Goal: Task Accomplishment & Management: Manage account settings

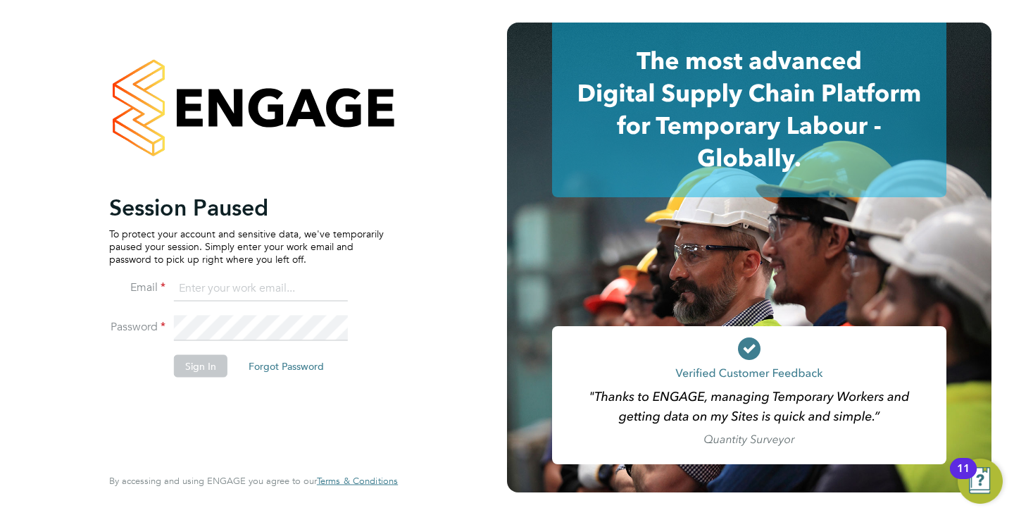
type input "kira@axcis.co.uk"
click at [208, 358] on button "Sign In" at bounding box center [201, 365] width 54 height 23
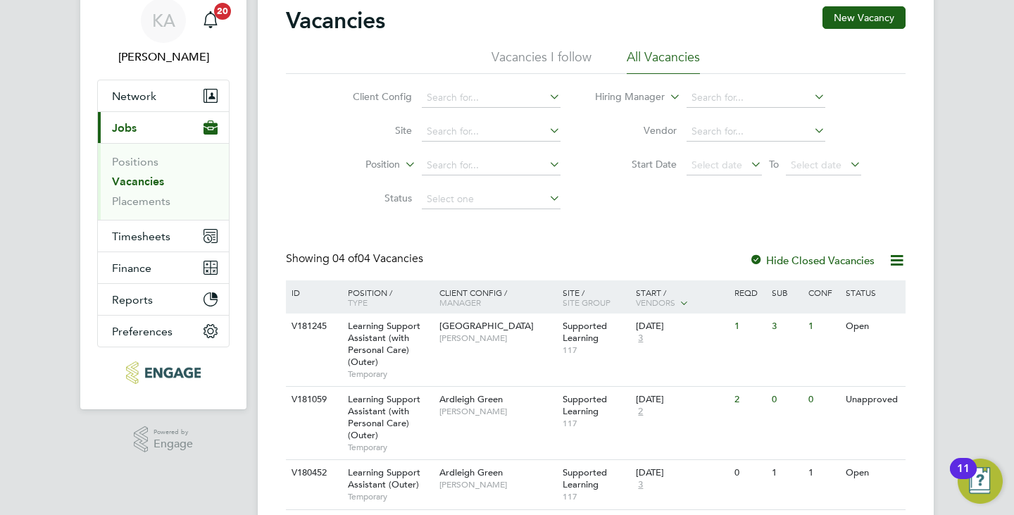
scroll to position [70, 0]
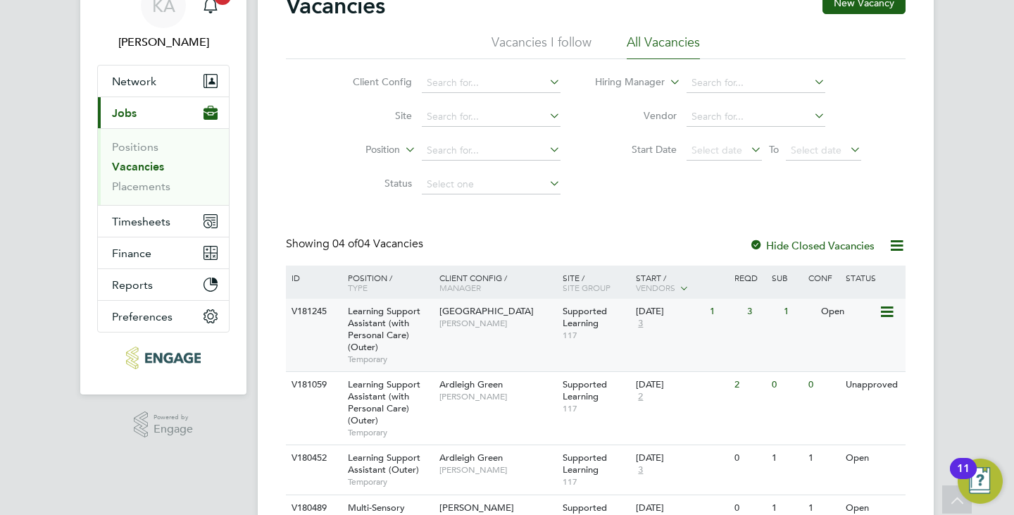
click at [469, 325] on span "[PERSON_NAME]" at bounding box center [497, 322] width 116 height 11
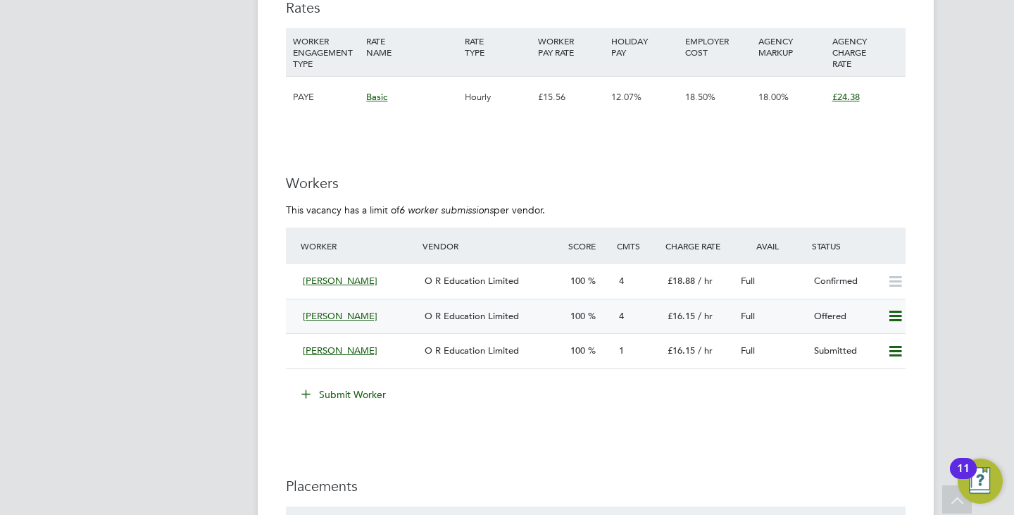
click at [893, 315] on icon at bounding box center [895, 315] width 18 height 11
click at [876, 348] on li "Confirm" at bounding box center [875, 346] width 54 height 20
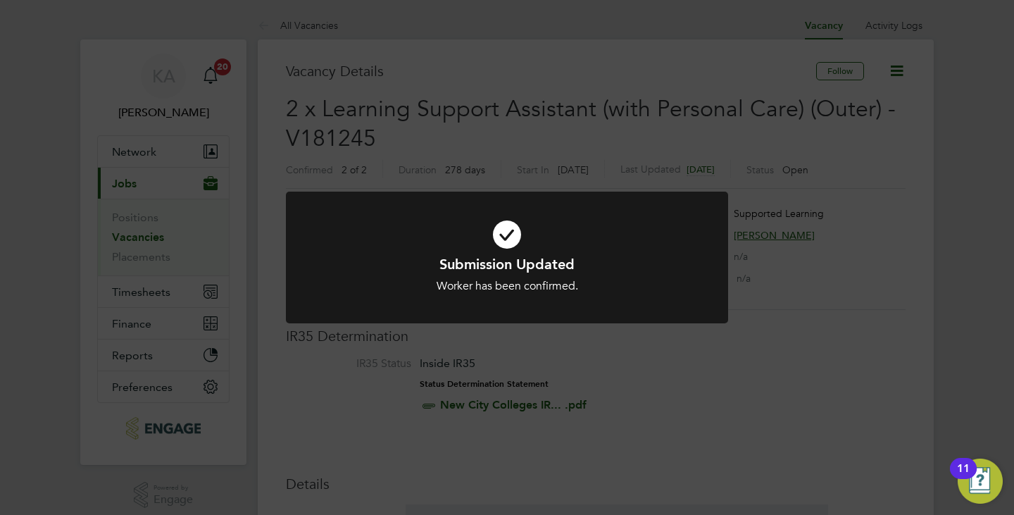
click at [460, 341] on div "Submission Updated Worker has been confirmed. Cancel Okay" at bounding box center [507, 257] width 1014 height 515
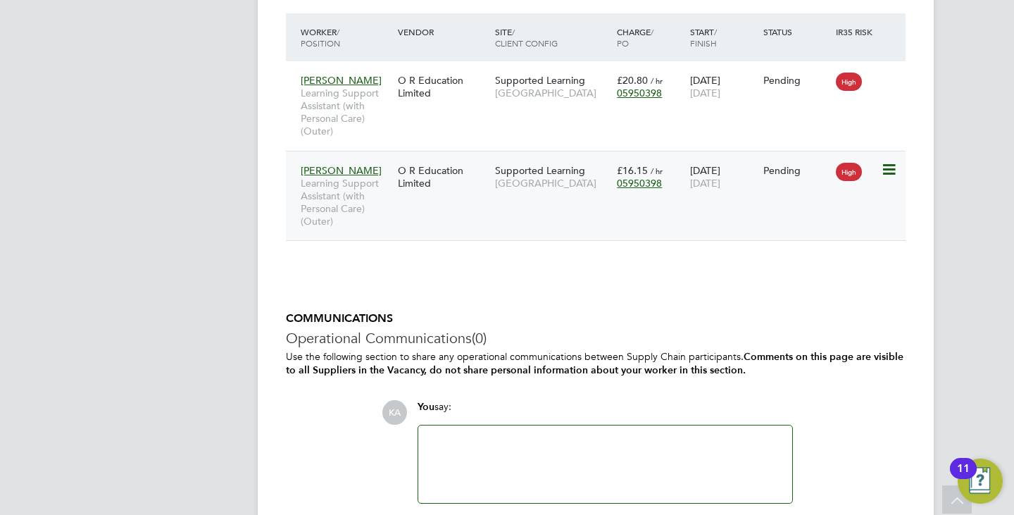
click at [482, 178] on div "O R Education Limited" at bounding box center [442, 176] width 97 height 39
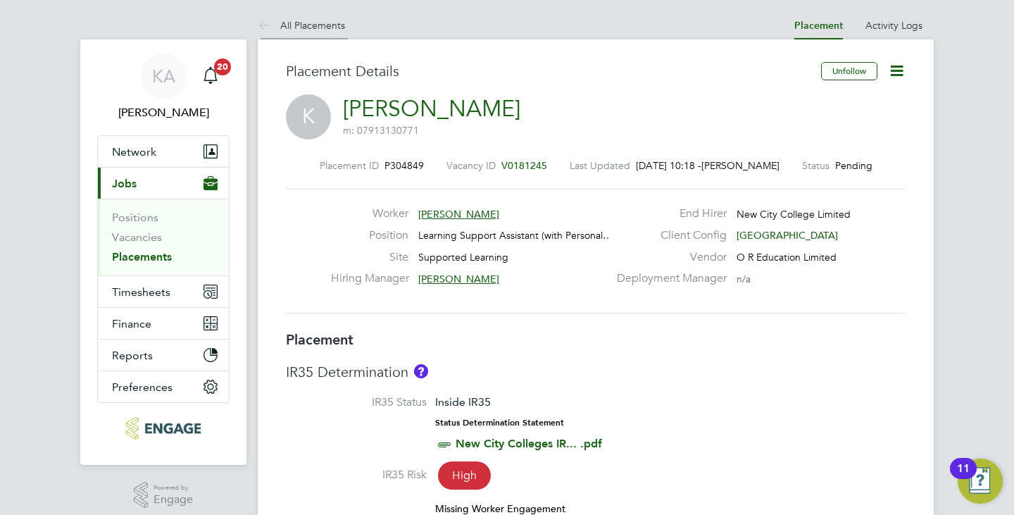
click at [315, 29] on link "All Placements" at bounding box center [301, 25] width 87 height 13
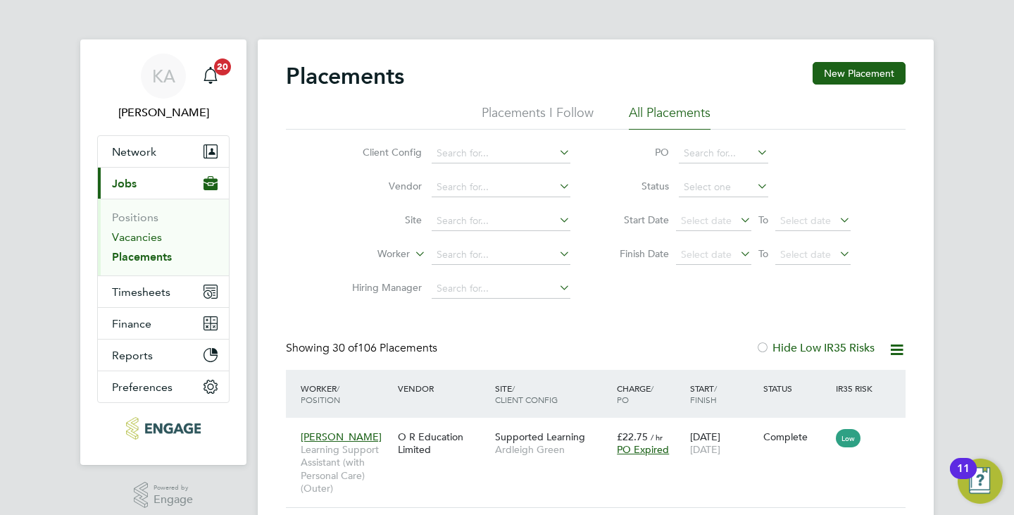
click at [135, 232] on link "Vacancies" at bounding box center [137, 236] width 50 height 13
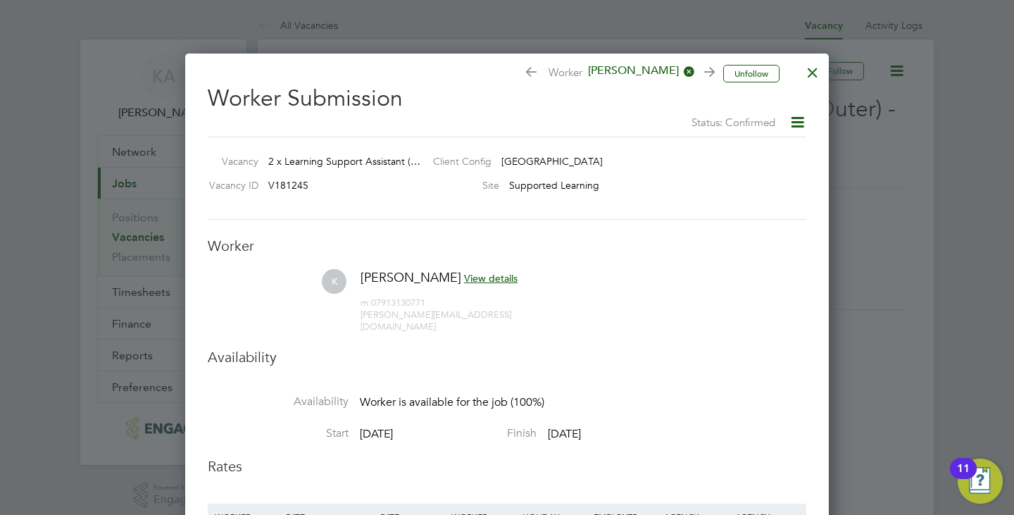
click at [811, 65] on div at bounding box center [812, 68] width 25 height 25
click at [809, 63] on div at bounding box center [812, 68] width 25 height 25
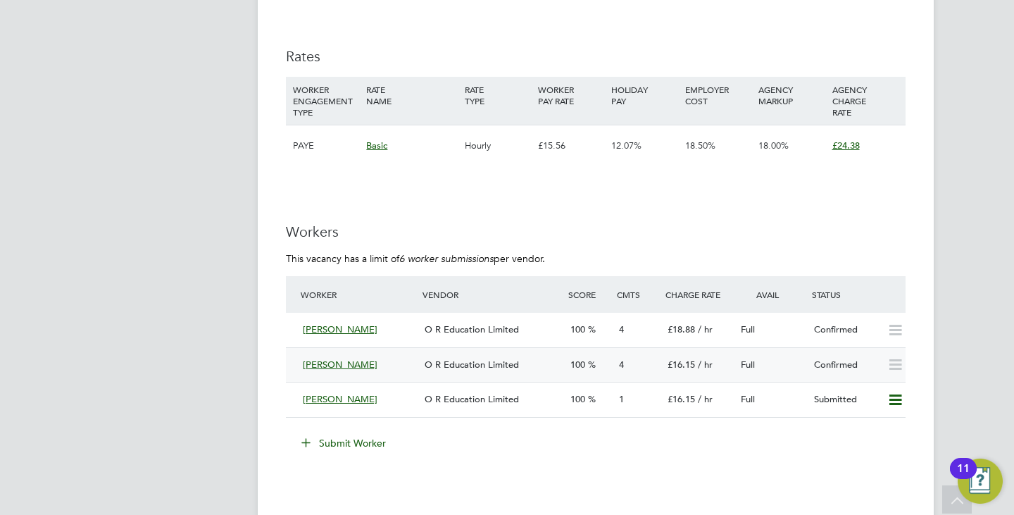
click at [465, 367] on span "O R Education Limited" at bounding box center [471, 364] width 94 height 12
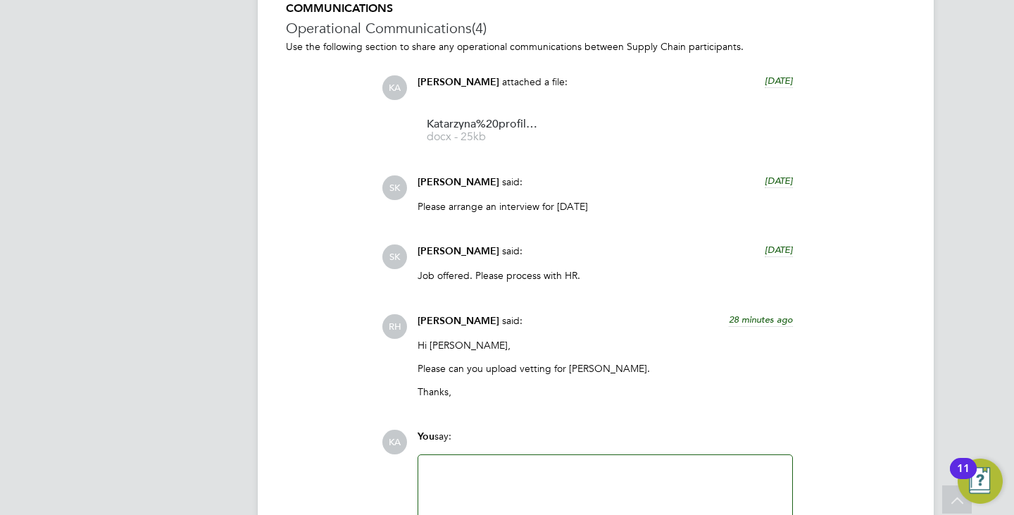
click at [546, 472] on div at bounding box center [605, 493] width 357 height 61
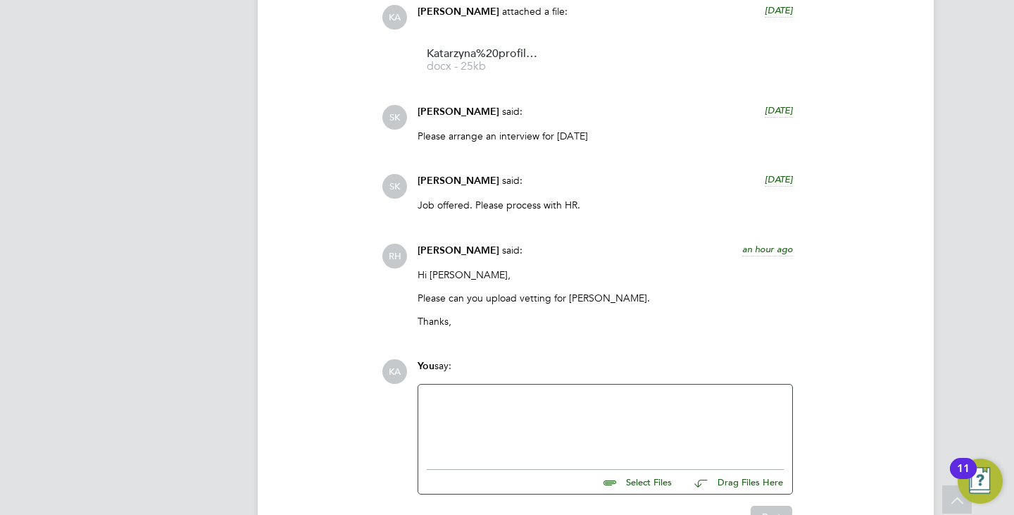
click at [643, 479] on input "file" at bounding box center [677, 480] width 211 height 20
type input "C:\fakepath\NCC form - Kat .docx"
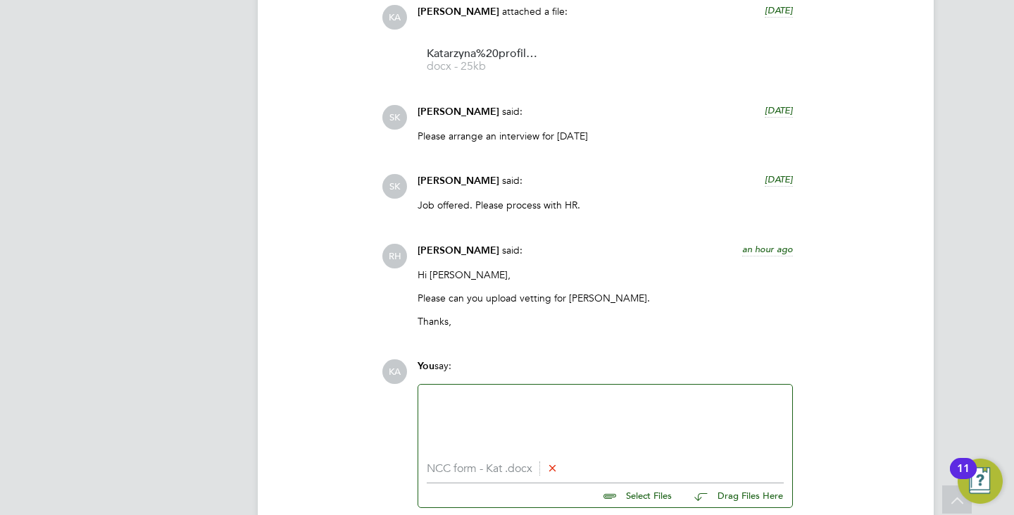
scroll to position [2282, 0]
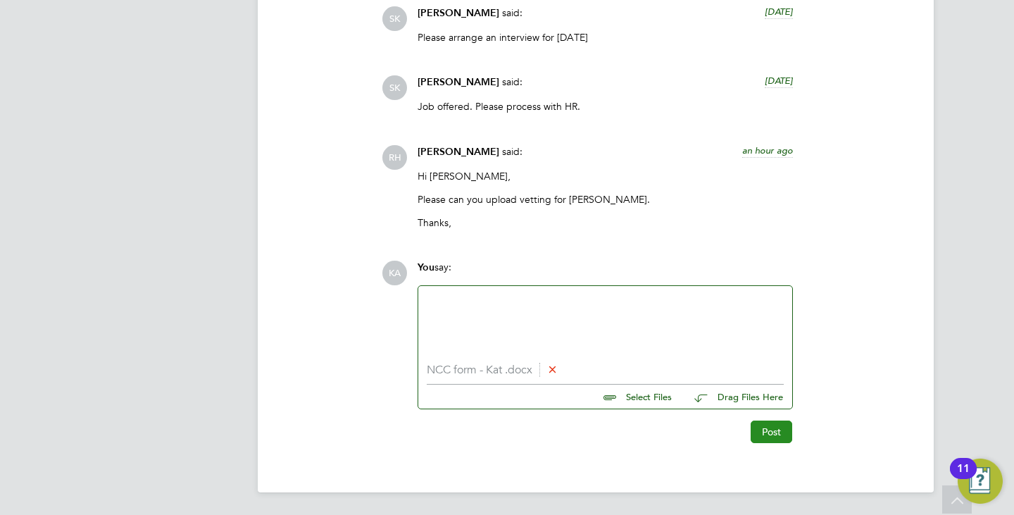
click at [769, 438] on button "Post" at bounding box center [771, 431] width 42 height 23
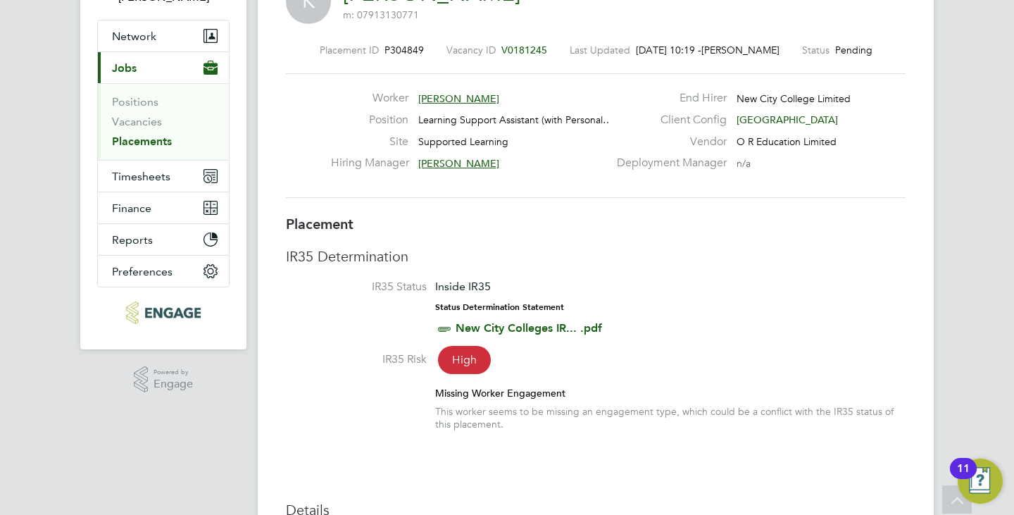
scroll to position [0, 0]
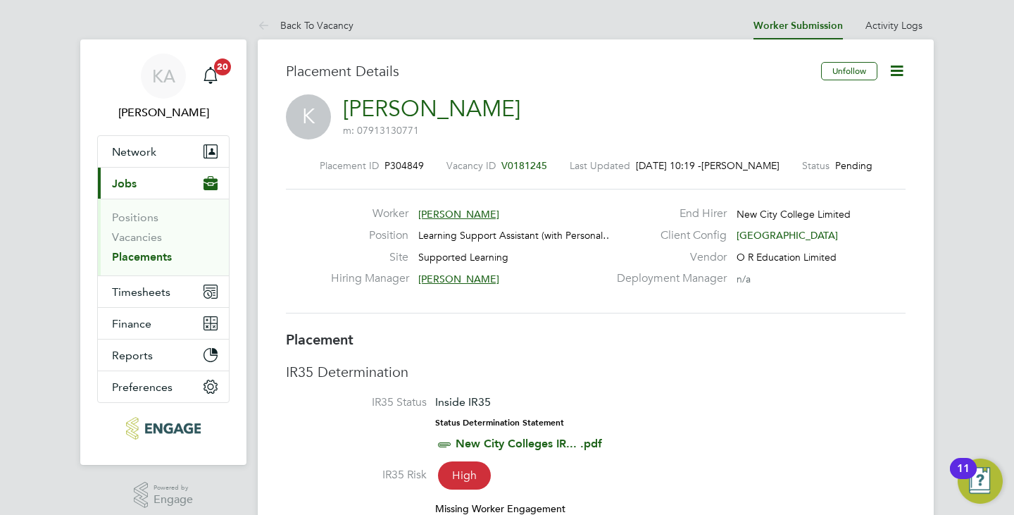
click at [890, 75] on icon at bounding box center [897, 71] width 18 height 18
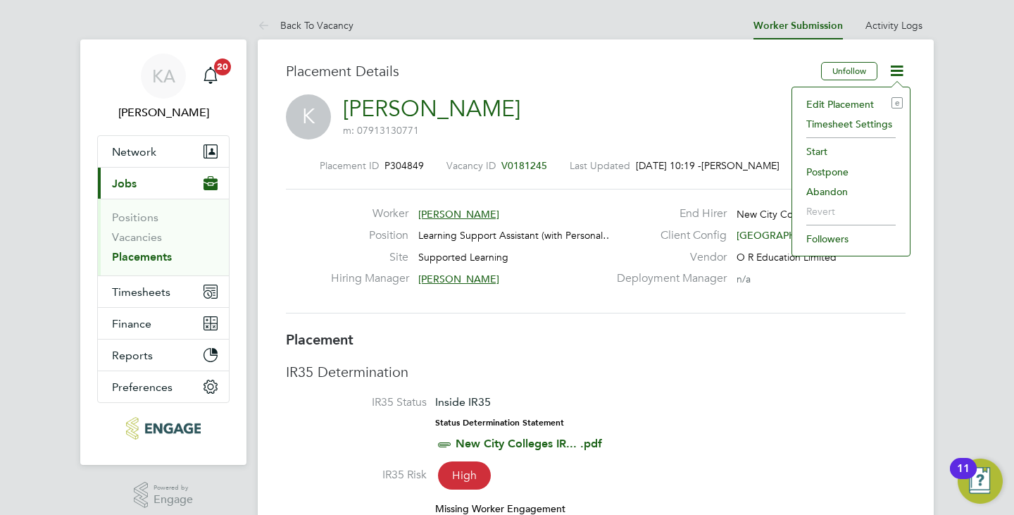
click at [833, 101] on li "Edit Placement e" at bounding box center [850, 104] width 103 height 20
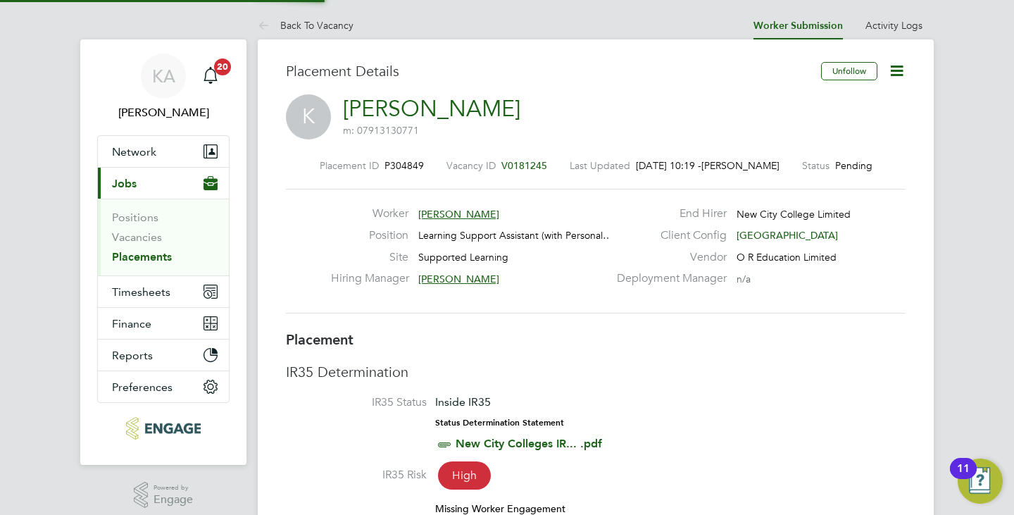
type input "[PERSON_NAME]"
type input "Sheeba Kurian"
type input "[DATE]"
type input "03 Jul 2026"
type input "09:00"
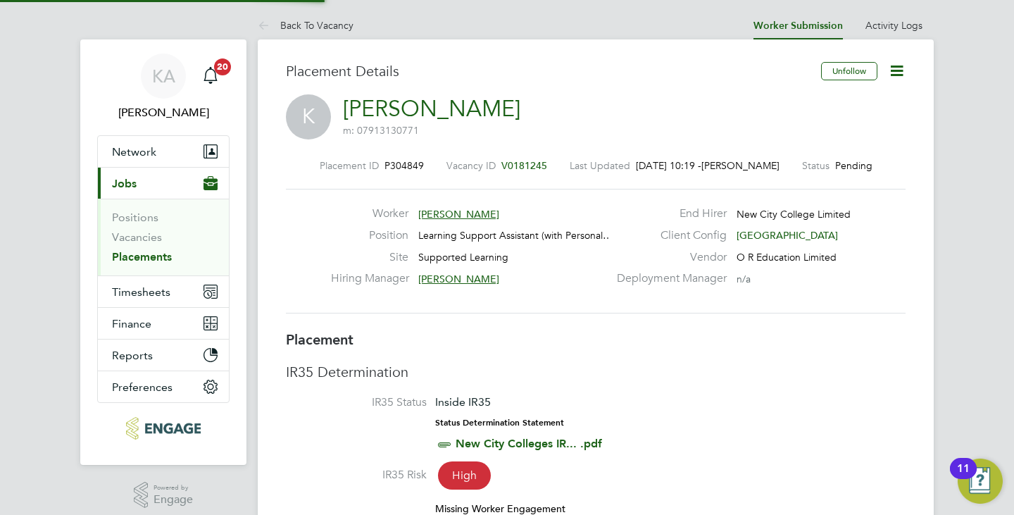
type input "17:00"
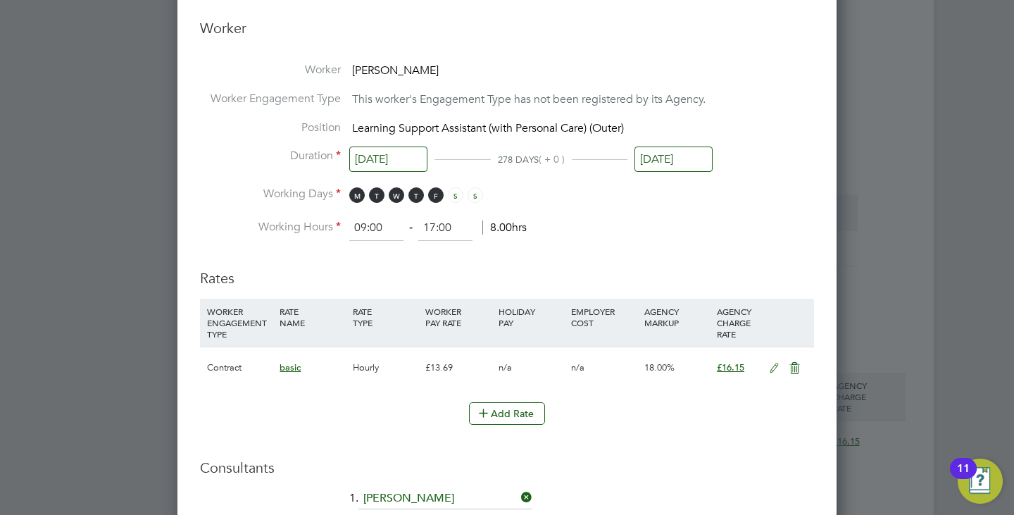
scroll to position [845, 0]
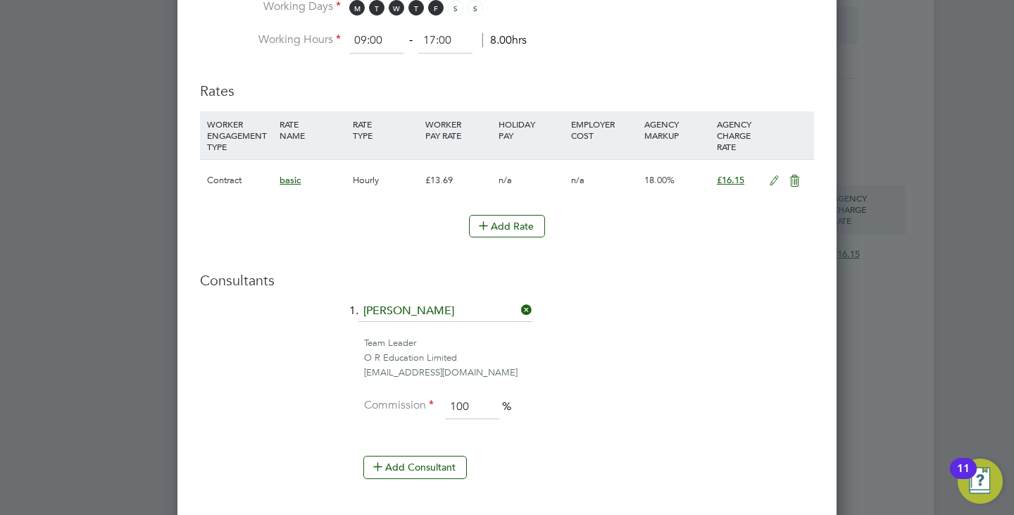
click at [776, 180] on icon at bounding box center [774, 180] width 18 height 11
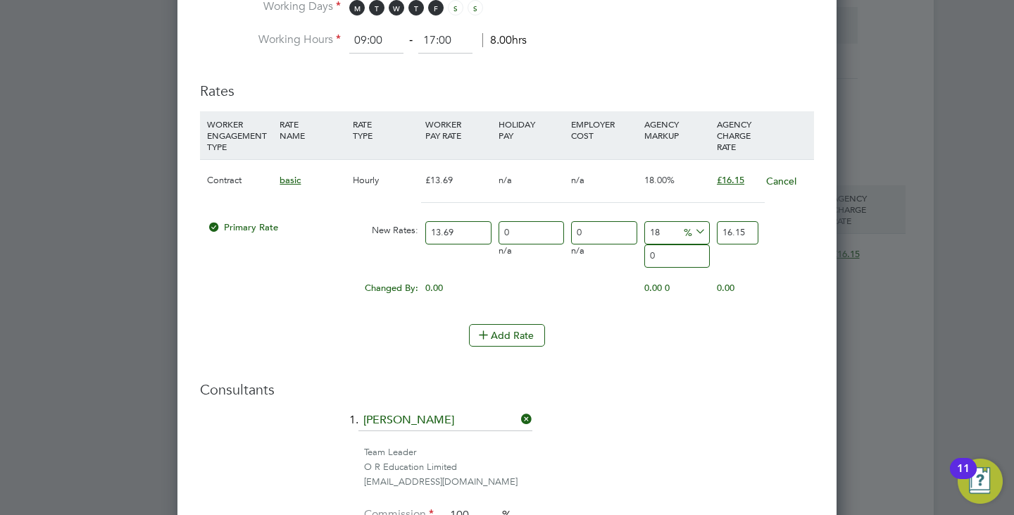
scroll to position [1620, 660]
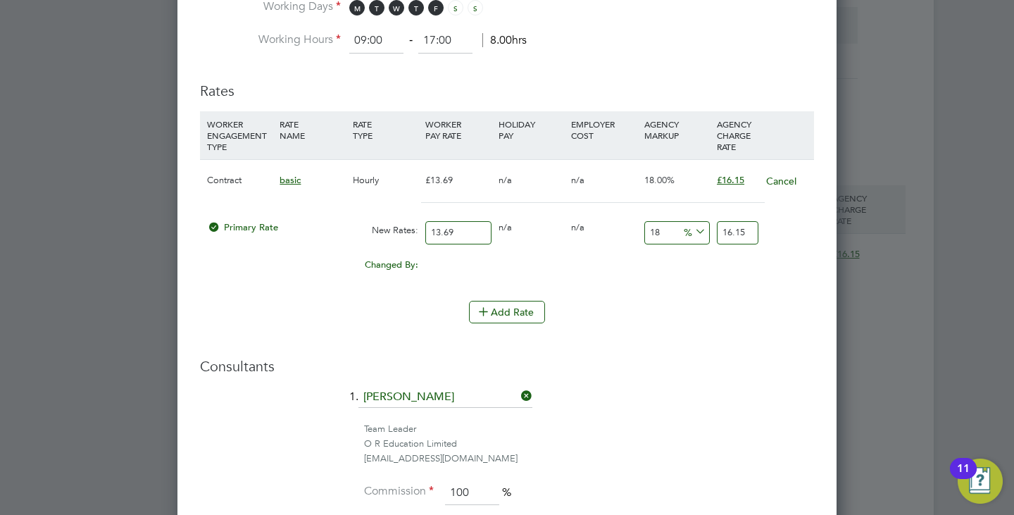
click at [454, 238] on input "13.69" at bounding box center [457, 232] width 65 height 23
type input "16.1542"
click at [668, 229] on input "18" at bounding box center [676, 232] width 65 height 23
type input "1"
type input "13.8269"
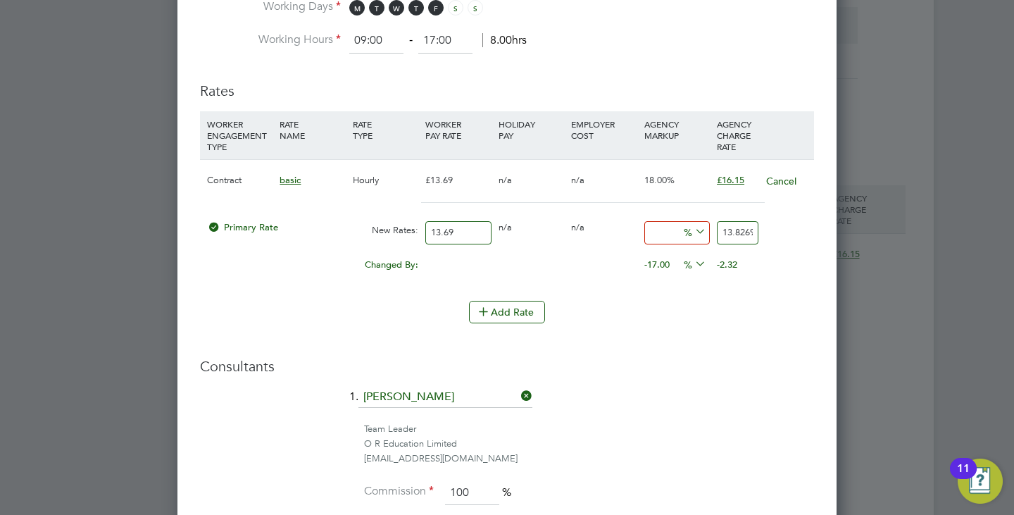
type input "2"
type input "13.9638"
type input "23"
type input "16.8387"
type input "23"
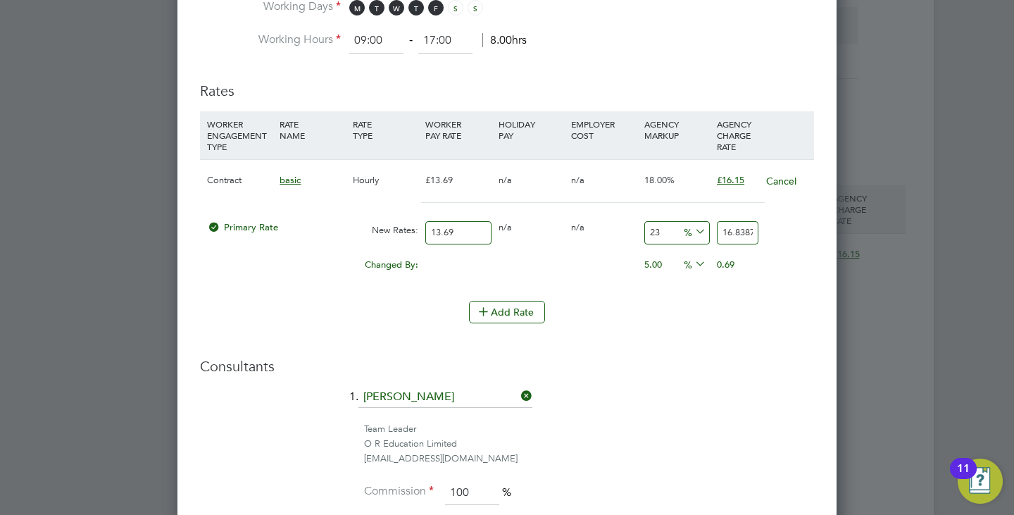
click at [664, 318] on div "Add Rate" at bounding box center [507, 312] width 614 height 23
click at [679, 232] on span "%" at bounding box center [693, 230] width 29 height 15
click at [665, 228] on input "23" at bounding box center [676, 232] width 65 height 23
click at [727, 367] on h3 "Consultants" at bounding box center [507, 366] width 614 height 18
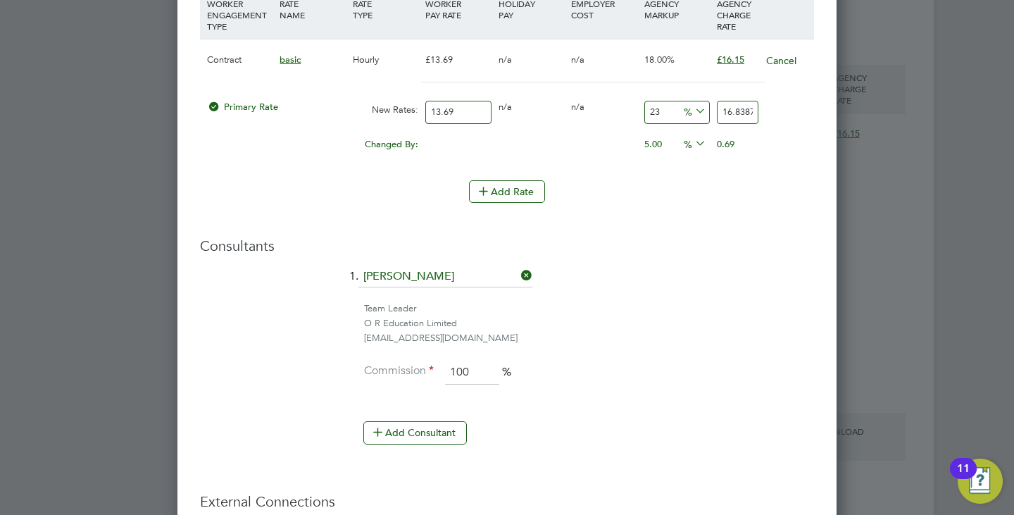
scroll to position [1056, 0]
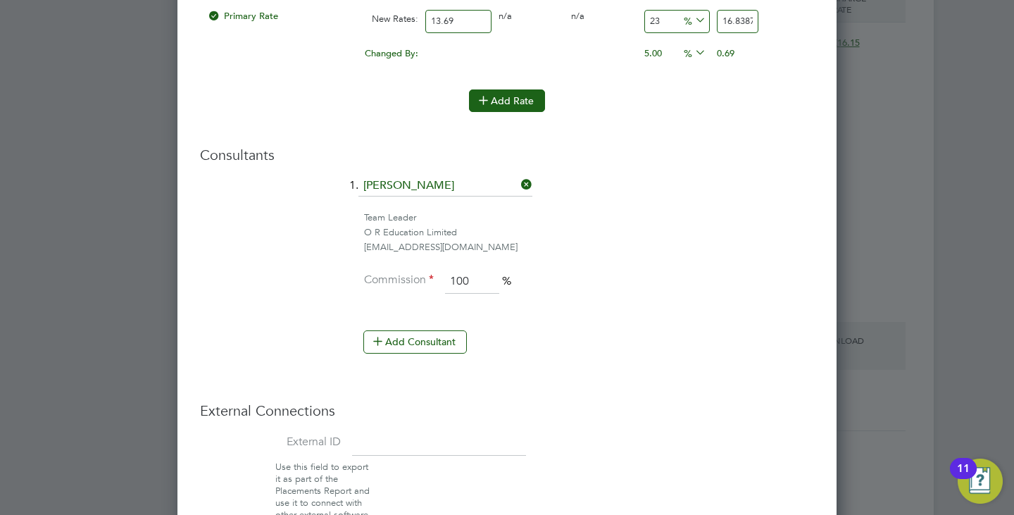
click at [486, 99] on icon at bounding box center [483, 99] width 11 height 11
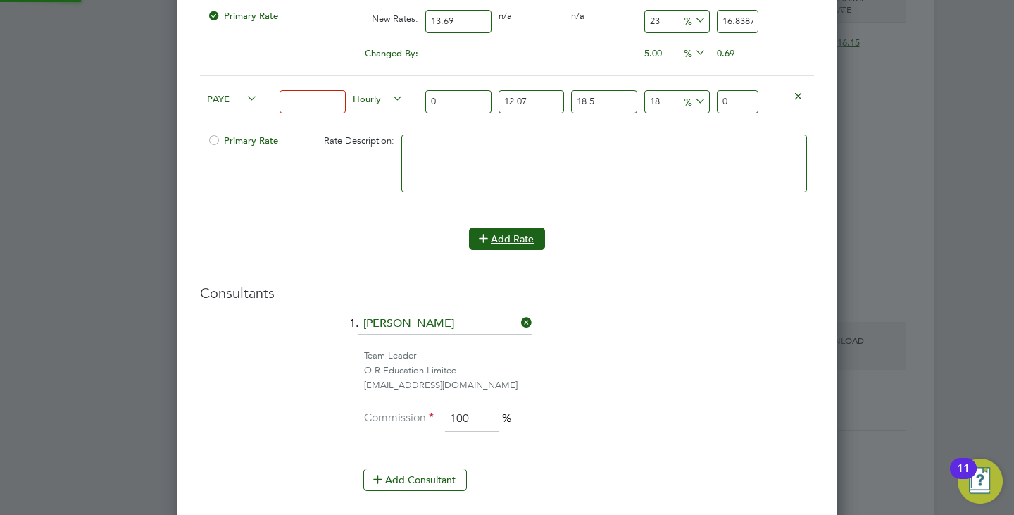
scroll to position [1757, 660]
click at [795, 90] on icon at bounding box center [798, 95] width 11 height 11
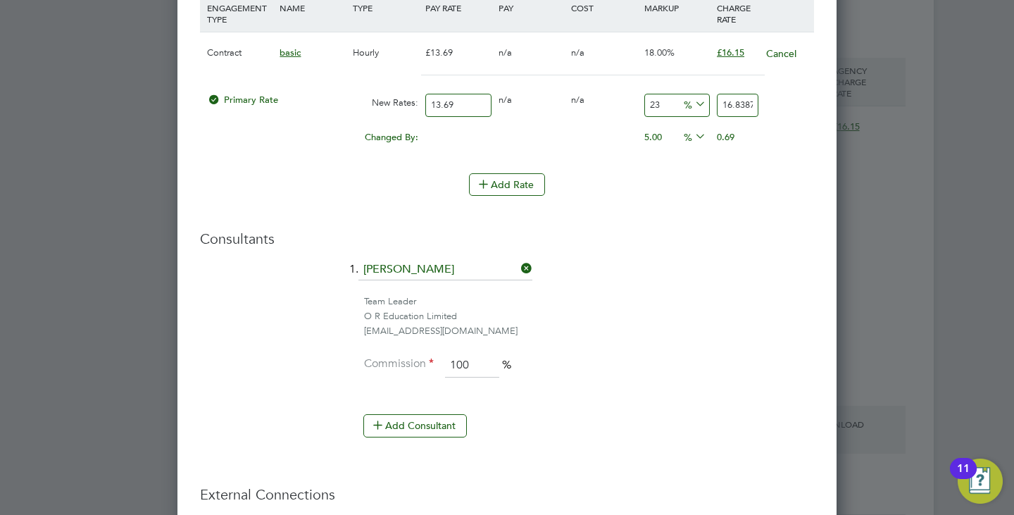
scroll to position [845, 0]
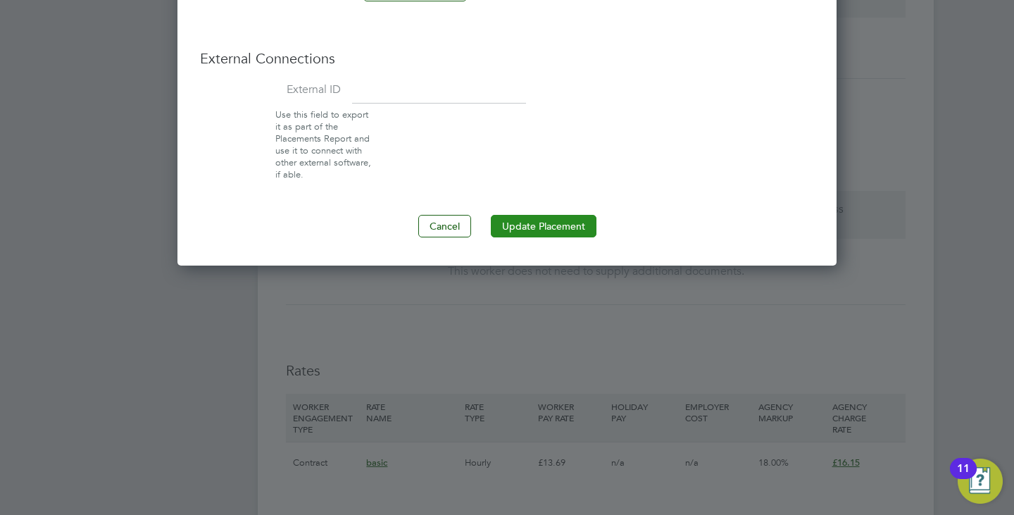
click at [541, 225] on button "Update Placement" at bounding box center [544, 226] width 106 height 23
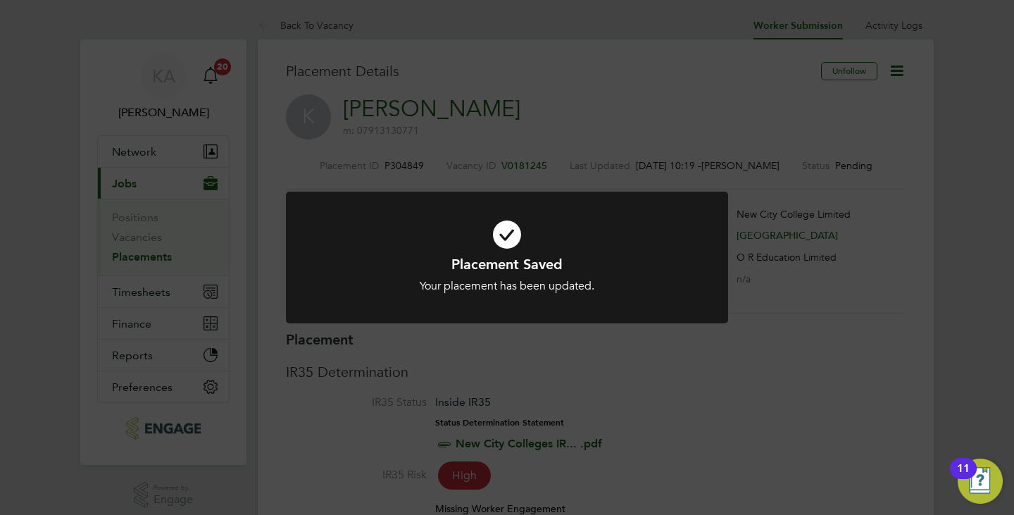
click at [575, 369] on div "Placement Saved Your placement has been updated. Cancel Okay" at bounding box center [507, 257] width 1014 height 515
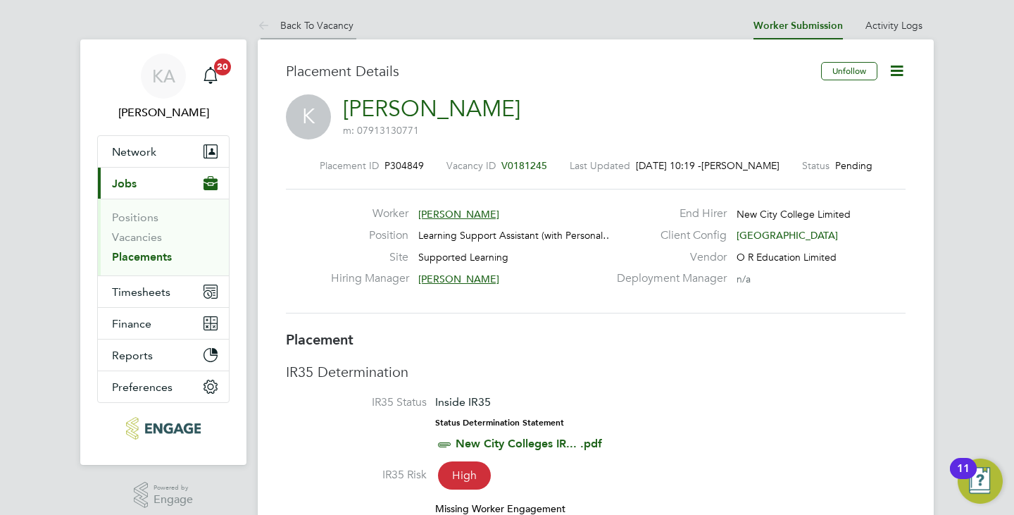
click at [324, 31] on li "Back To Vacancy" at bounding box center [306, 25] width 96 height 28
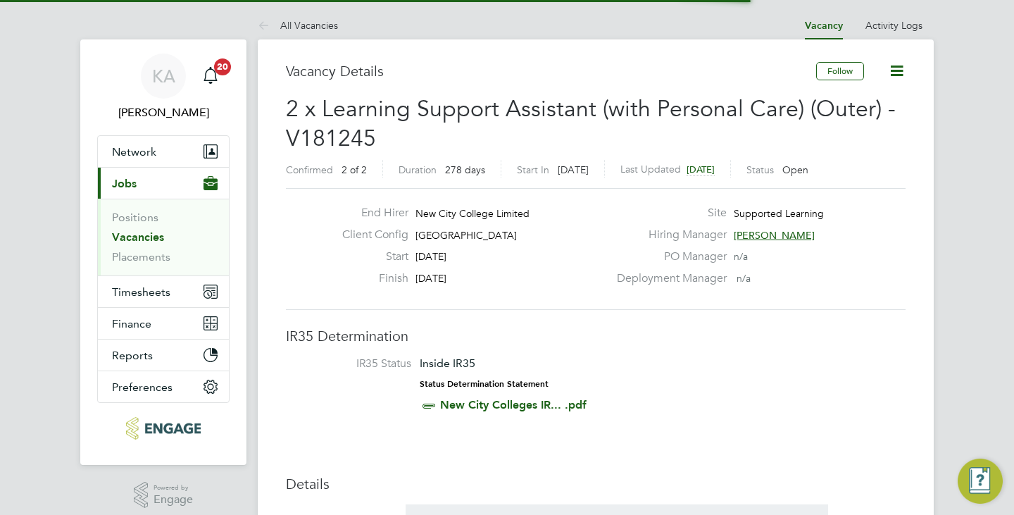
scroll to position [79, 98]
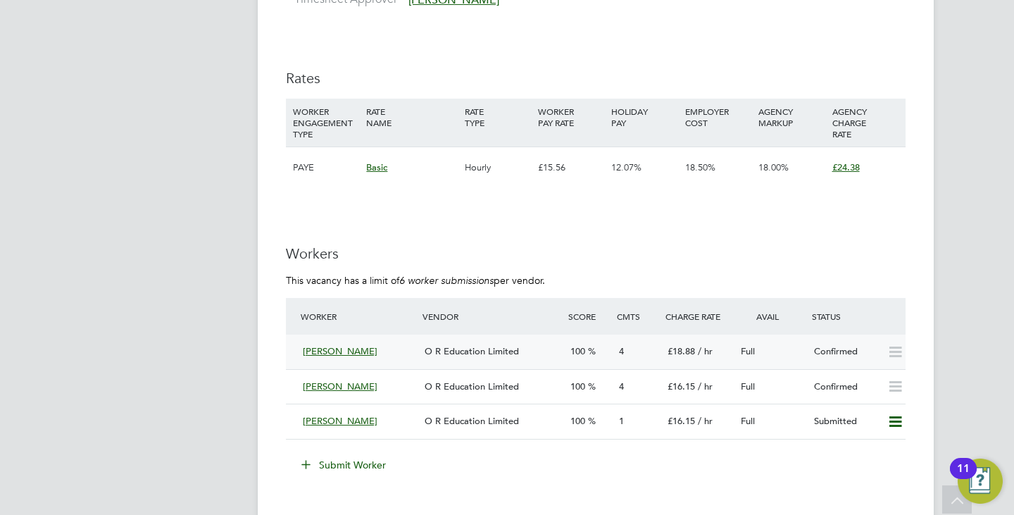
click at [517, 358] on div "O R Education Limited" at bounding box center [492, 351] width 146 height 23
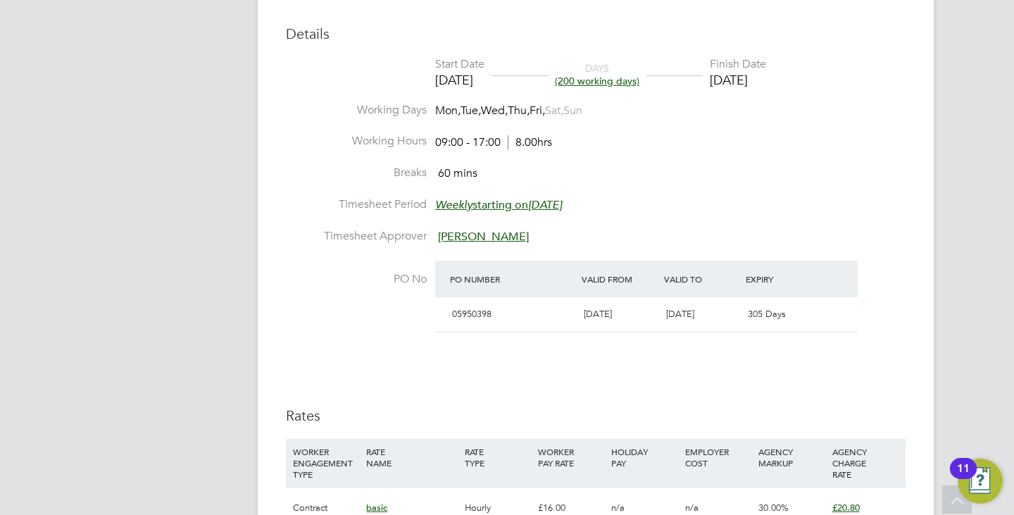
scroll to position [503, 0]
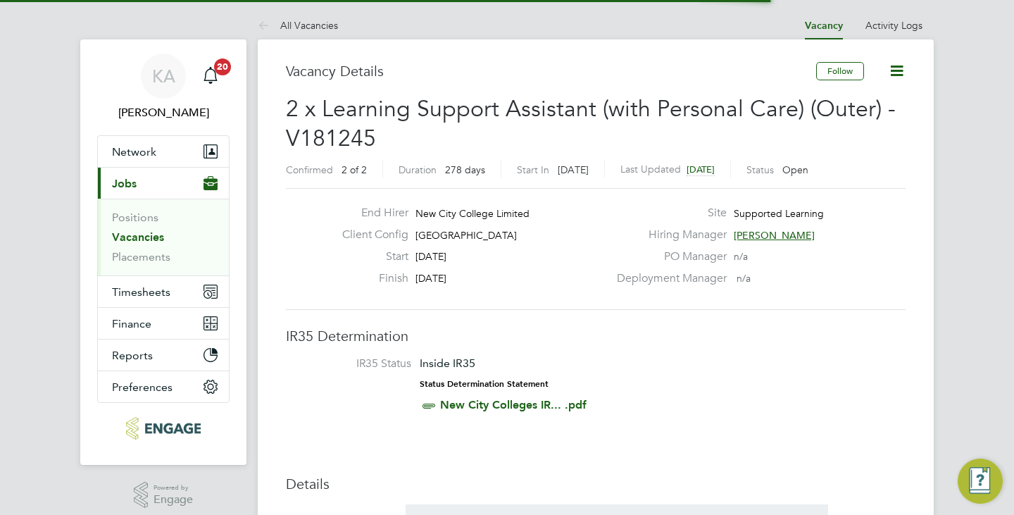
scroll to position [7, 7]
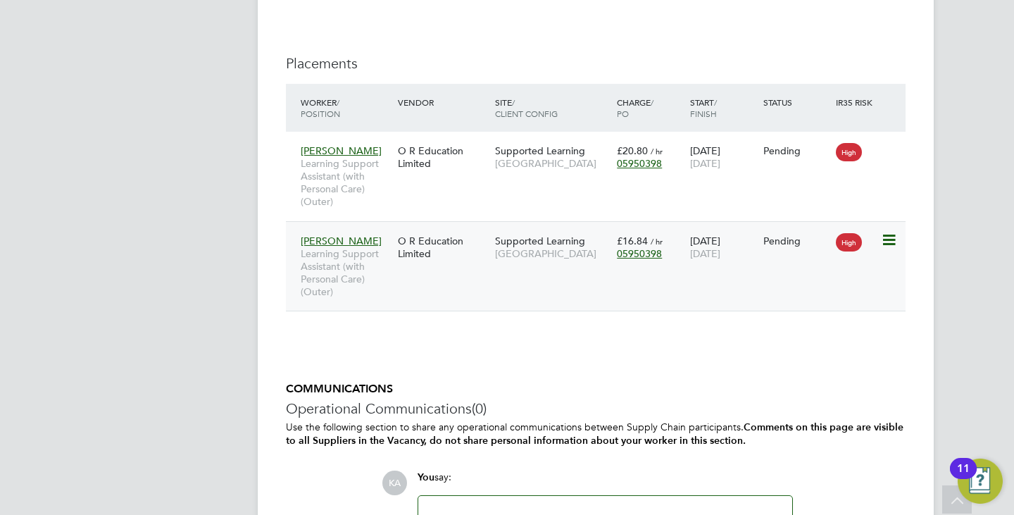
click at [372, 240] on div "Katarzyna Learning Support Assistant (with Personal Care) (Outer)" at bounding box center [345, 266] width 97 height 78
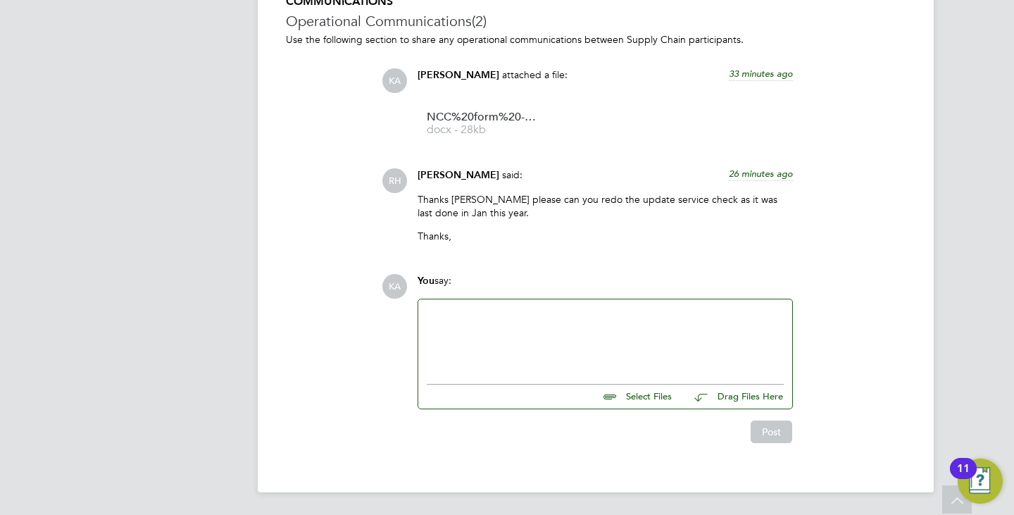
click at [505, 303] on div at bounding box center [605, 337] width 374 height 77
click at [479, 339] on div at bounding box center [605, 338] width 357 height 61
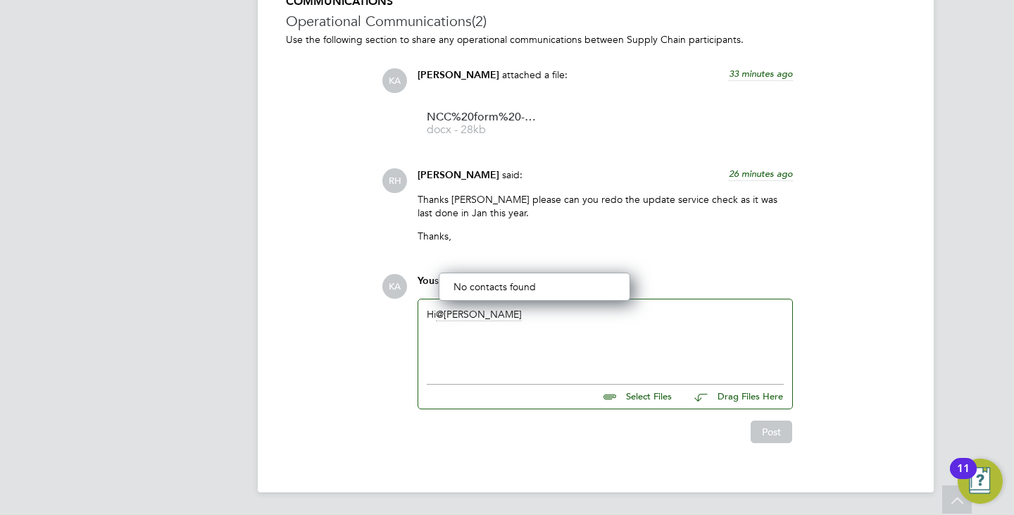
click at [506, 327] on div "Hi rud" at bounding box center [605, 338] width 357 height 61
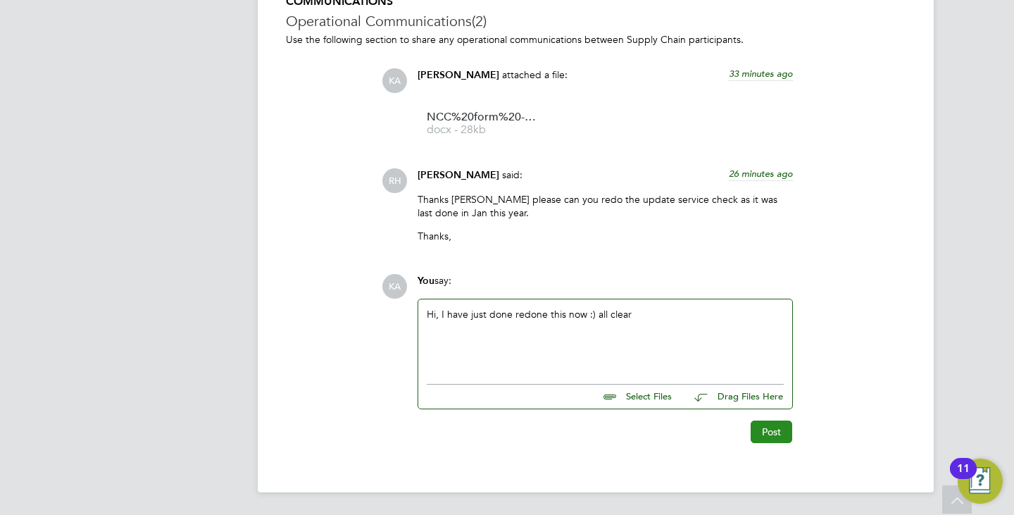
click at [763, 429] on button "Post" at bounding box center [771, 431] width 42 height 23
